Goal: Information Seeking & Learning: Check status

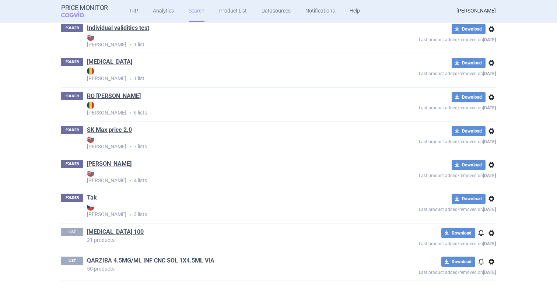
scroll to position [441, 0]
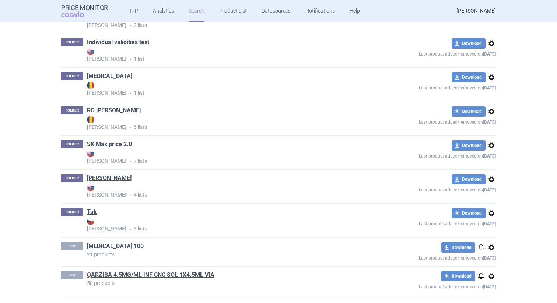
click at [107, 76] on link "Jardiance" at bounding box center [109, 76] width 45 height 8
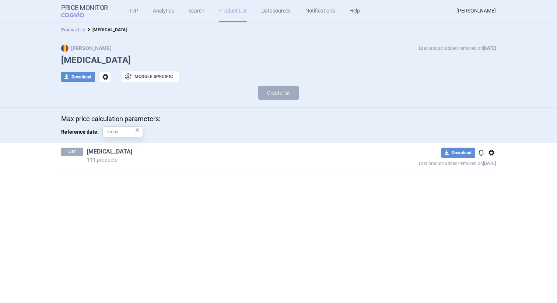
click at [105, 155] on link "[MEDICAL_DATA]" at bounding box center [109, 152] width 45 height 8
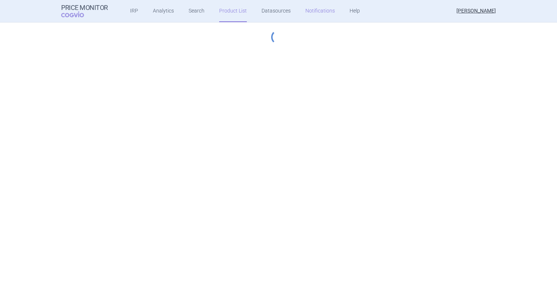
select select "hungary-included"
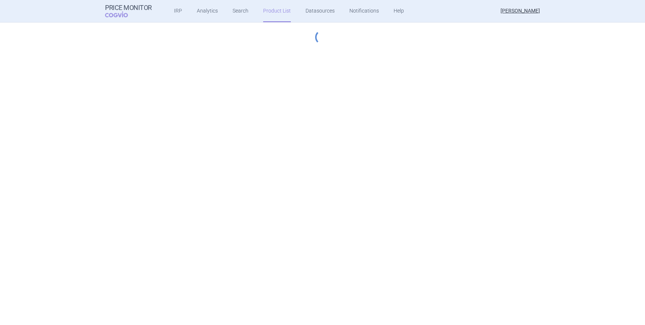
select select "hungary-included"
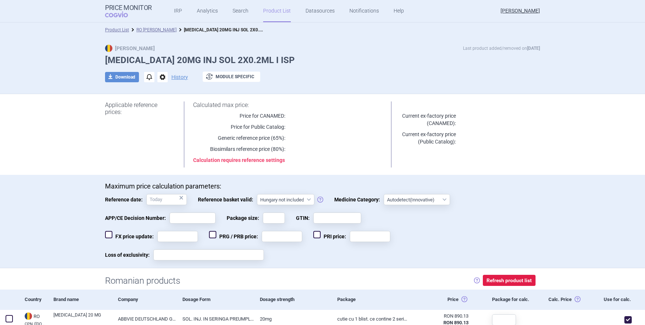
click at [469, 54] on div "Max Price Last product added/removed on 21 Feb HUMIRA 20MG INJ SOL 2X0.2ML I IS…" at bounding box center [322, 67] width 464 height 45
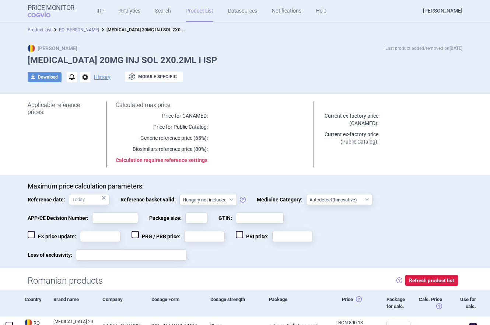
click at [364, 59] on h1 "[MEDICAL_DATA] 20MG INJ SOL 2X0.2ML I ISP" at bounding box center [245, 60] width 435 height 11
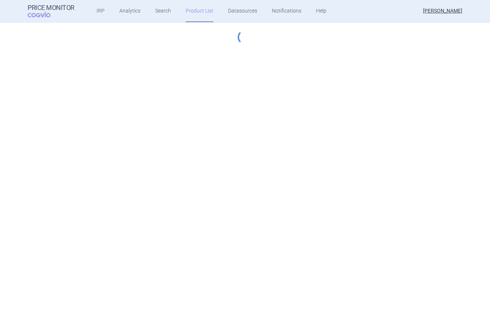
select select "hungary-included"
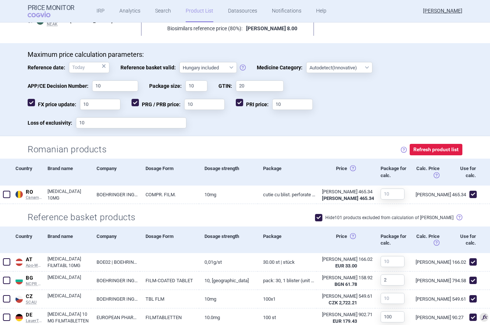
scroll to position [204, 0]
